Goal: Task Accomplishment & Management: Complete application form

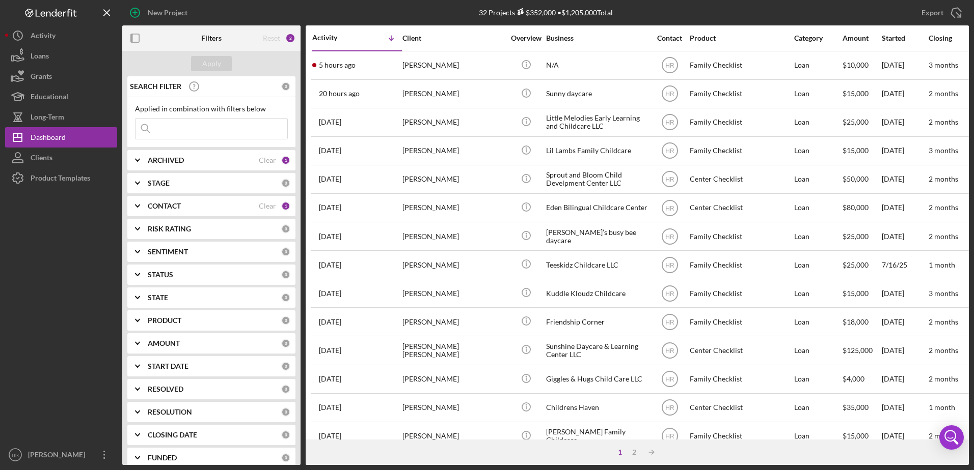
scroll to position [0, 184]
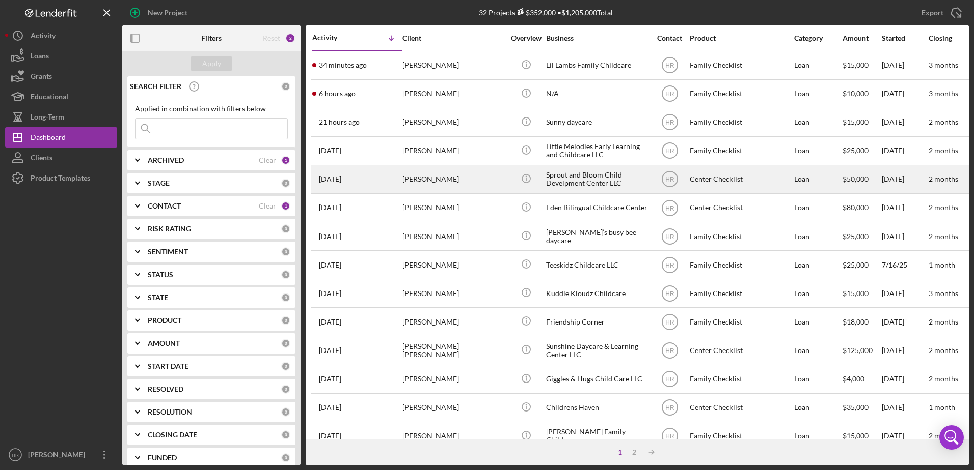
click at [586, 179] on div "Sprout and Bloom Child Develpment Center LLC" at bounding box center [597, 179] width 102 height 27
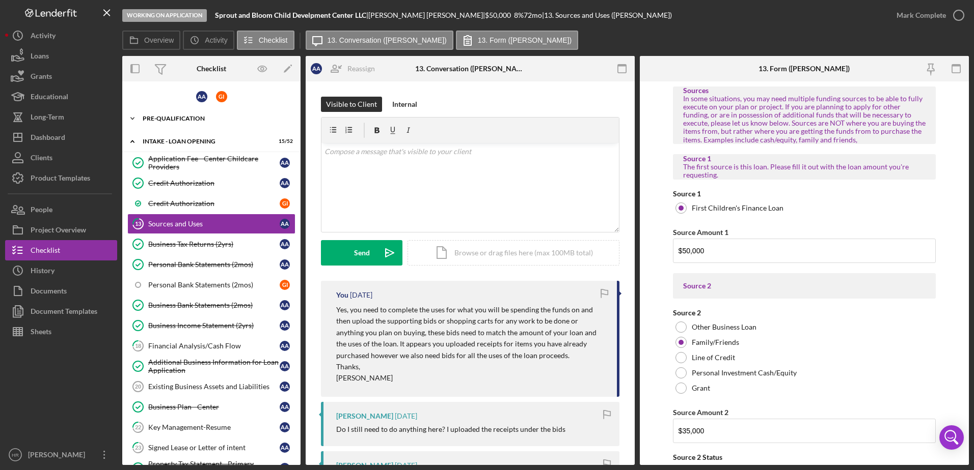
click at [181, 117] on div "Pre-Qualification" at bounding box center [215, 119] width 145 height 6
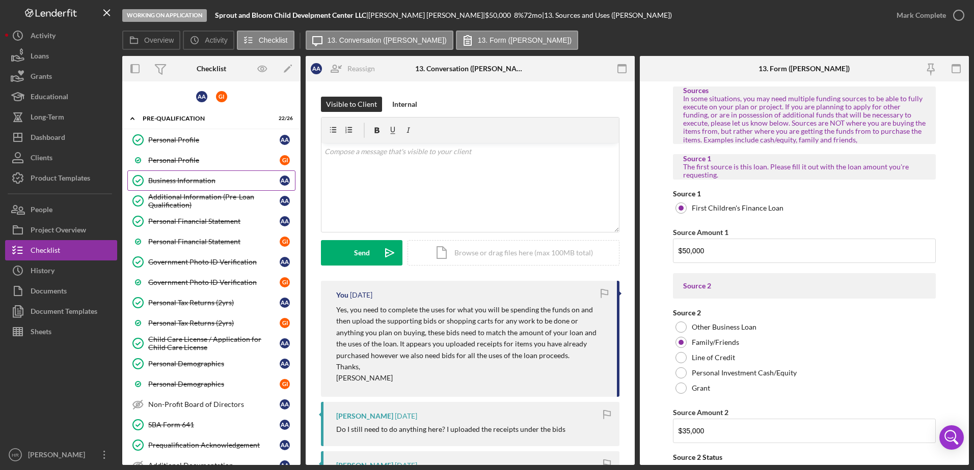
click at [186, 177] on div "Business Information" at bounding box center [213, 181] width 131 height 8
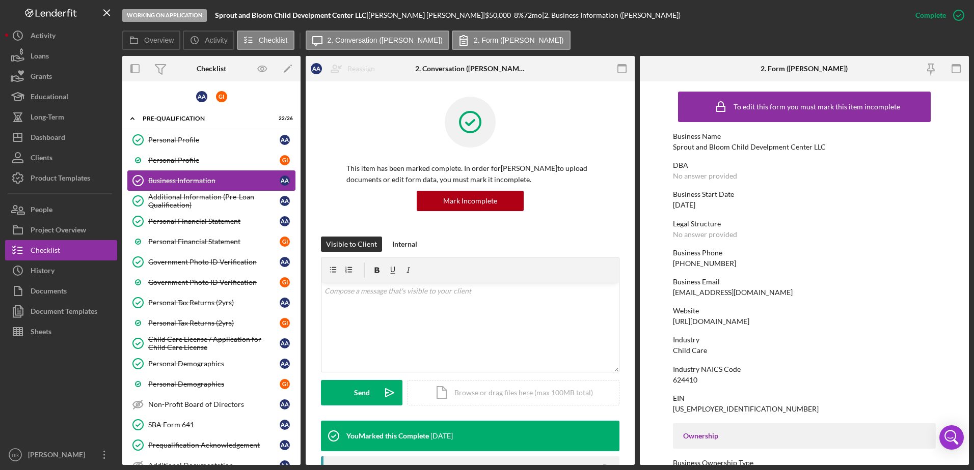
click at [187, 197] on div "Additional Information (Pre-Loan Qualification)" at bounding box center [213, 201] width 131 height 16
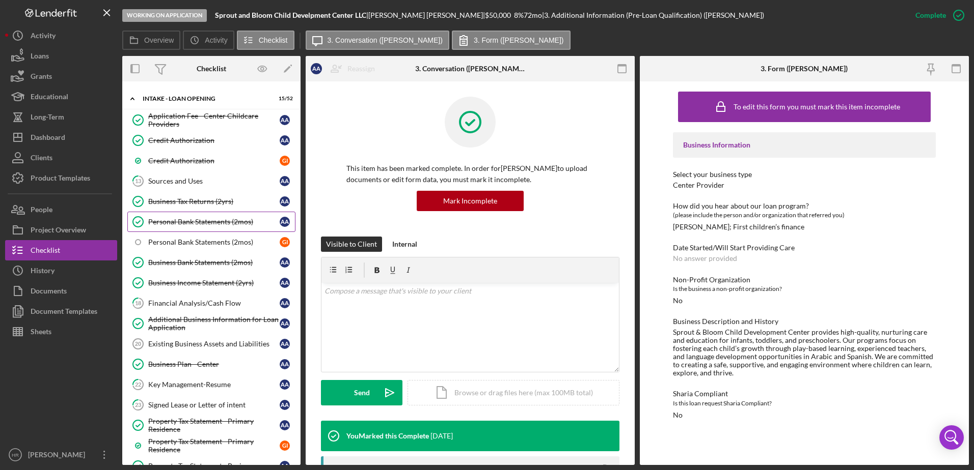
scroll to position [560, 0]
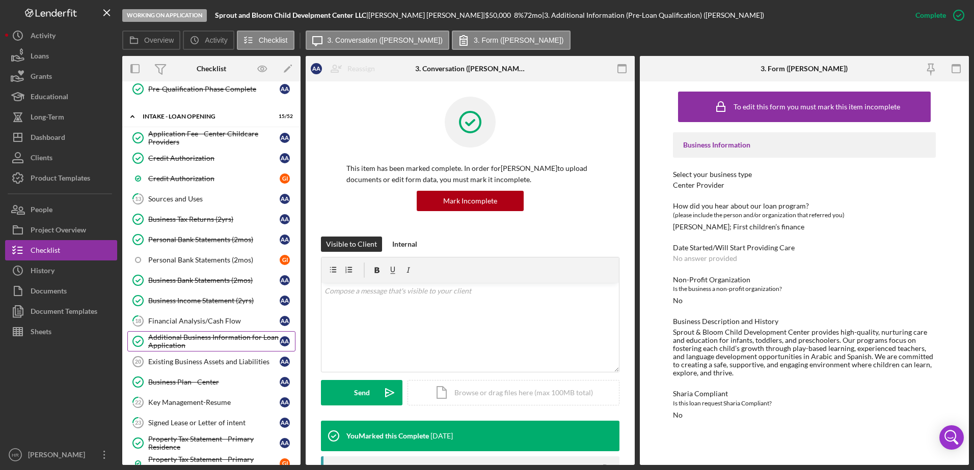
click at [226, 345] on div "Additional Business Information for Loan Application" at bounding box center [213, 342] width 131 height 16
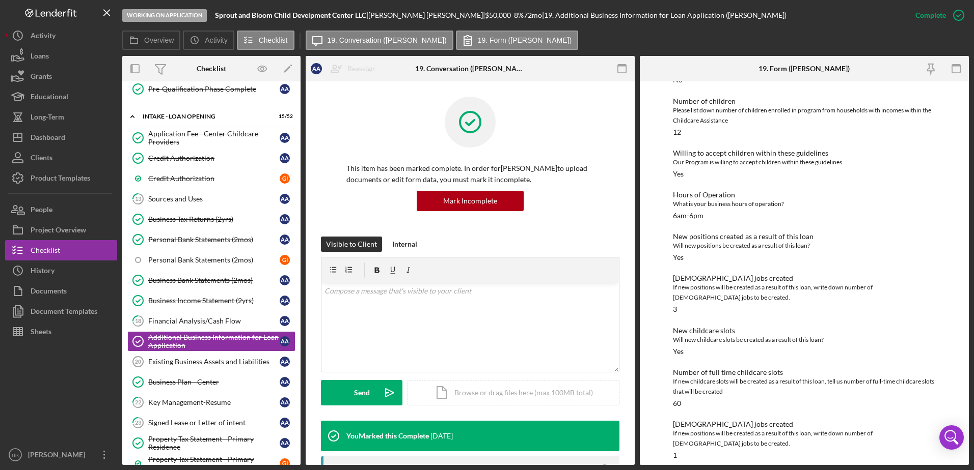
scroll to position [204, 0]
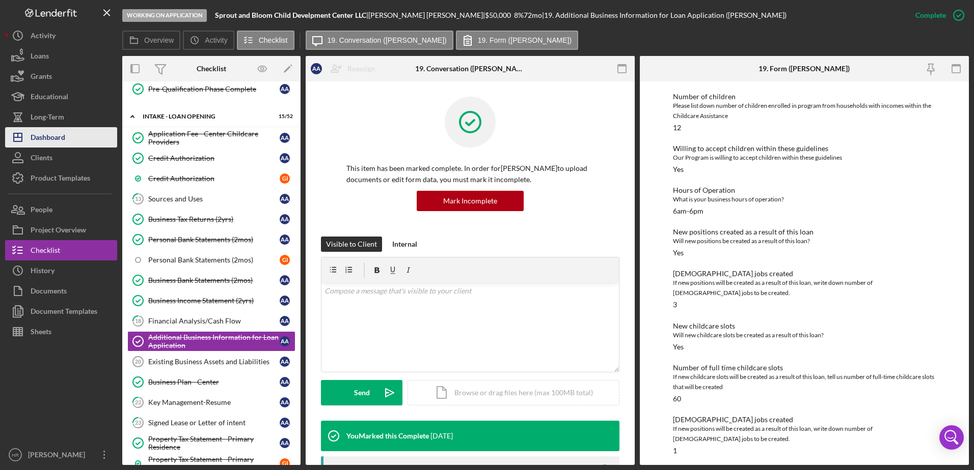
click at [72, 144] on button "Icon/Dashboard Dashboard" at bounding box center [61, 137] width 112 height 20
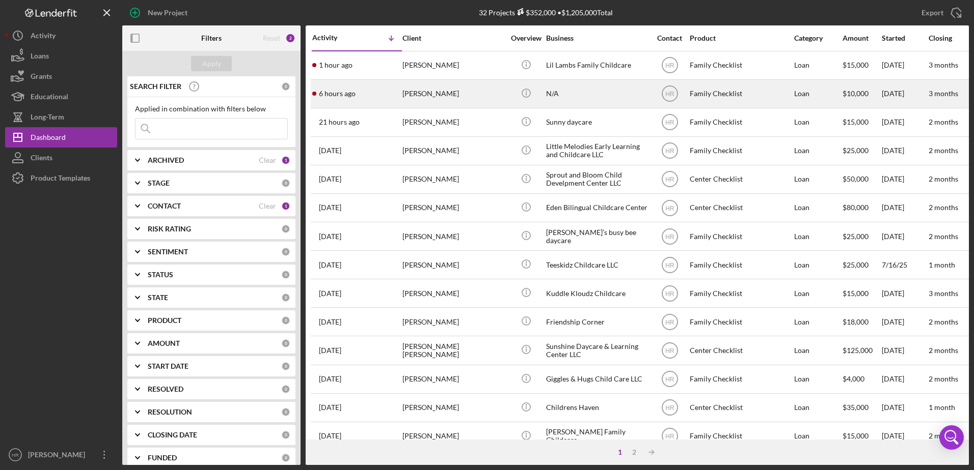
click at [552, 90] on div "N/A" at bounding box center [597, 93] width 102 height 27
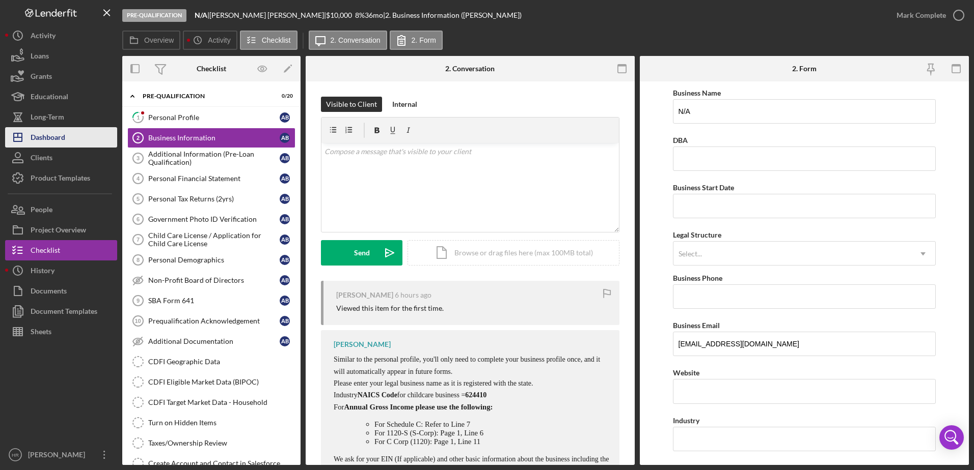
click at [65, 134] on div "Dashboard" at bounding box center [48, 138] width 35 height 23
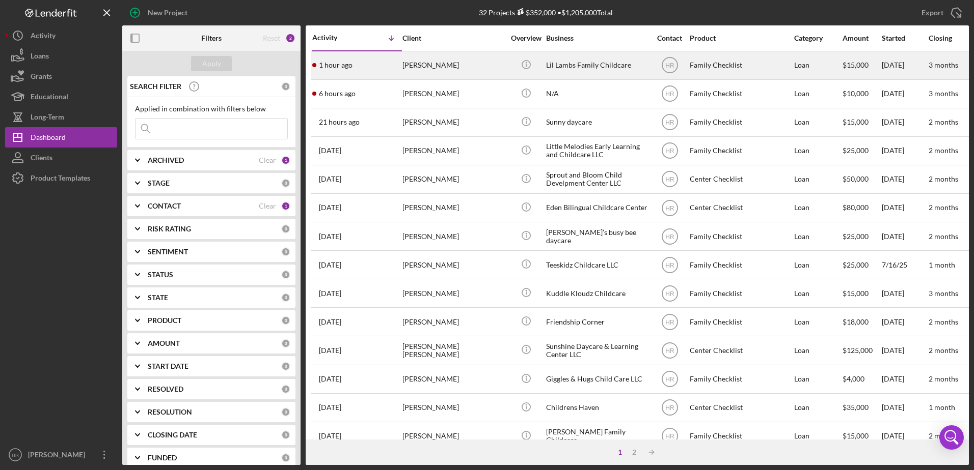
click at [618, 66] on div "Lil Lambs Family Childcare" at bounding box center [597, 65] width 102 height 27
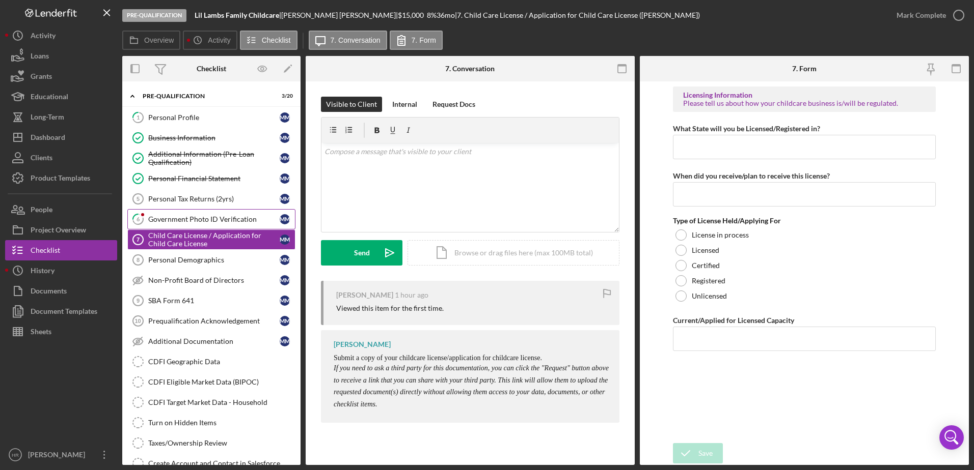
click at [168, 223] on div "Government Photo ID Verification" at bounding box center [213, 219] width 131 height 8
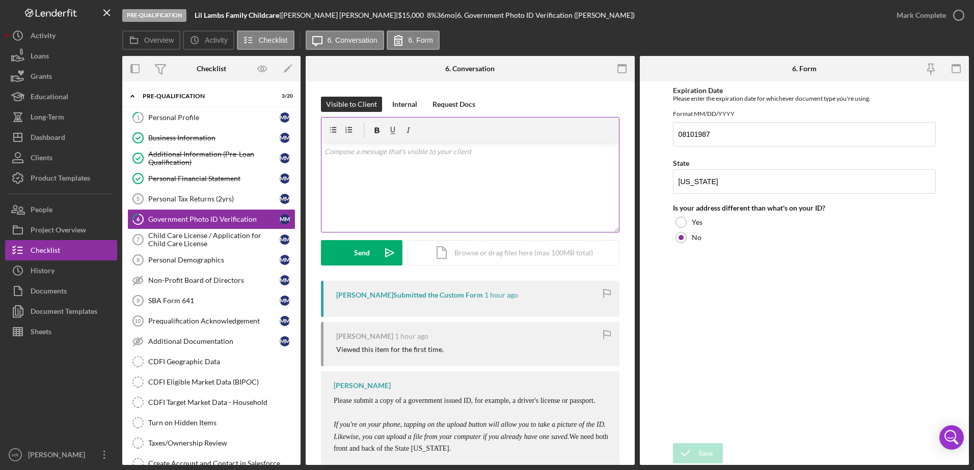
click at [415, 196] on div "v Color teal Color pink Remove color Add row above Add row below Add column bef…" at bounding box center [469, 187] width 297 height 89
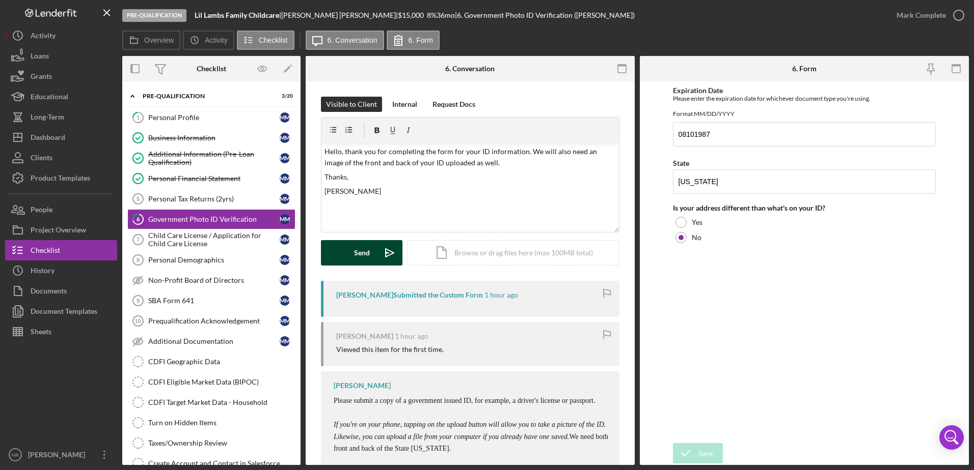
click at [362, 250] on div "Send" at bounding box center [362, 252] width 16 height 25
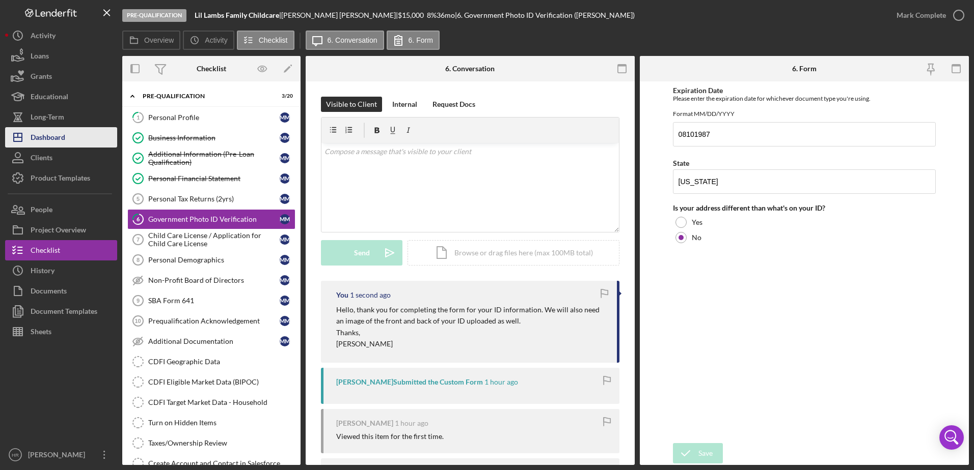
drag, startPoint x: 65, startPoint y: 139, endPoint x: 74, endPoint y: 143, distance: 10.5
click at [65, 139] on div "Dashboard" at bounding box center [48, 138] width 35 height 23
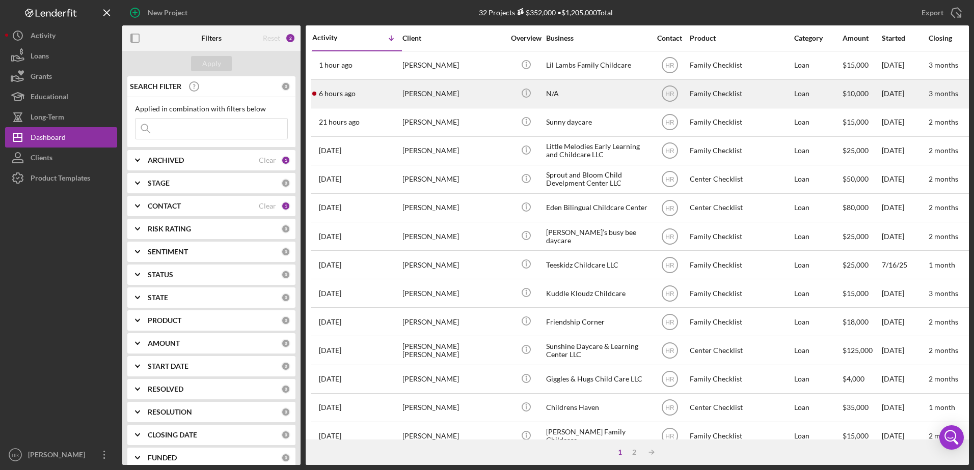
click at [561, 87] on div "N/A" at bounding box center [597, 93] width 102 height 27
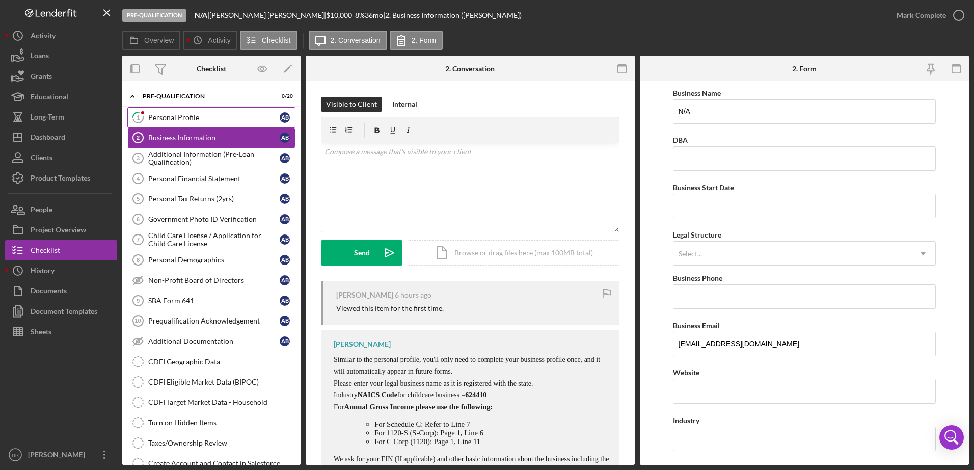
click at [172, 118] on div "Personal Profile" at bounding box center [213, 118] width 131 height 8
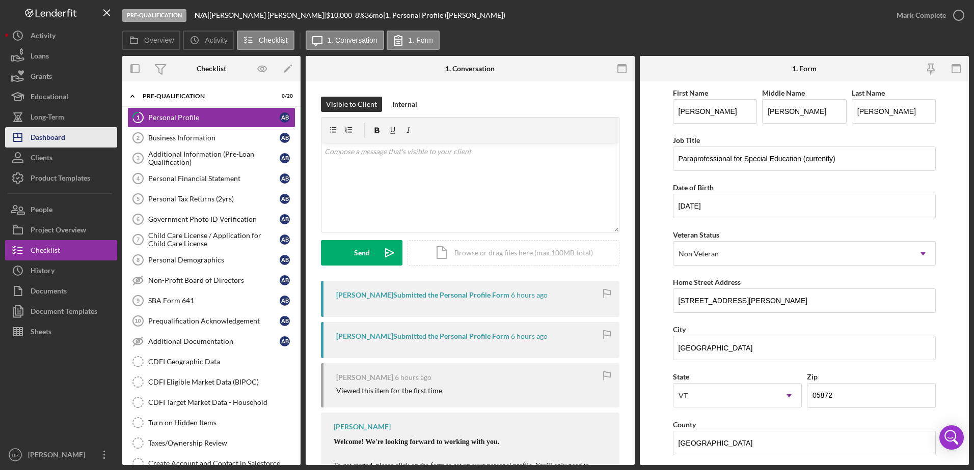
click at [59, 134] on div "Dashboard" at bounding box center [48, 138] width 35 height 23
